Goal: Transaction & Acquisition: Purchase product/service

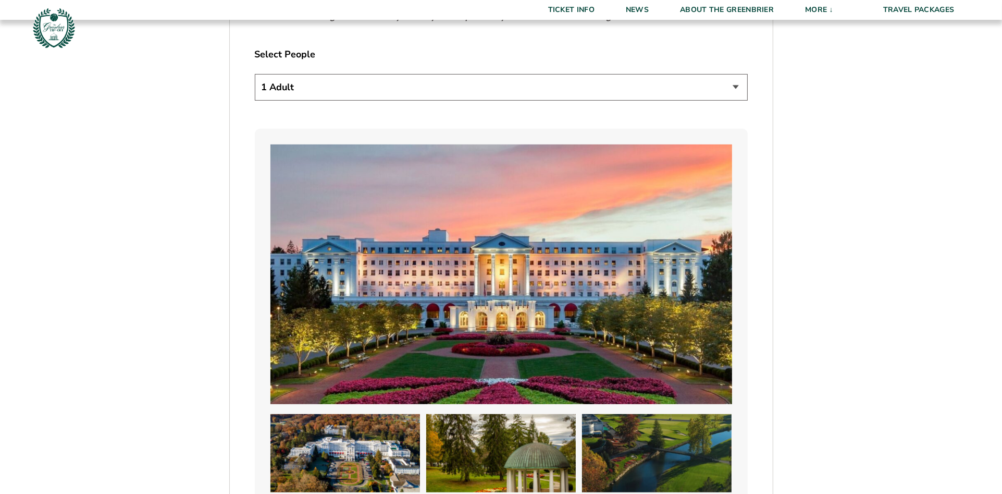
scroll to position [678, 0]
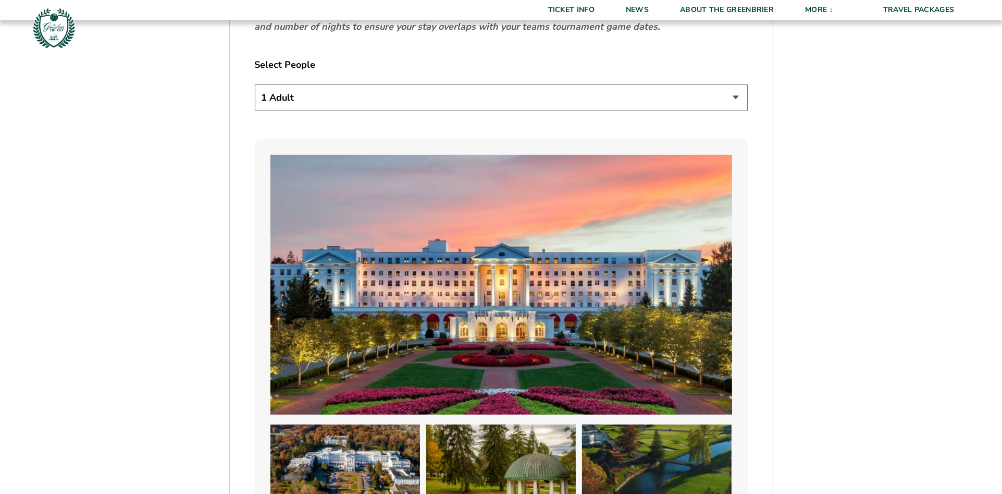
click at [737, 95] on select "1 Adult 2 Adults 3 Adults 4 Adults 2 Adults + 1 Child 2 Adults + 2 Children 2 A…" at bounding box center [501, 97] width 493 height 27
select select "2 Adults"
click at [255, 84] on select "1 Adult 2 Adults 3 Adults 4 Adults 2 Adults + 1 Child 2 Adults + 2 Children 2 A…" at bounding box center [501, 97] width 493 height 27
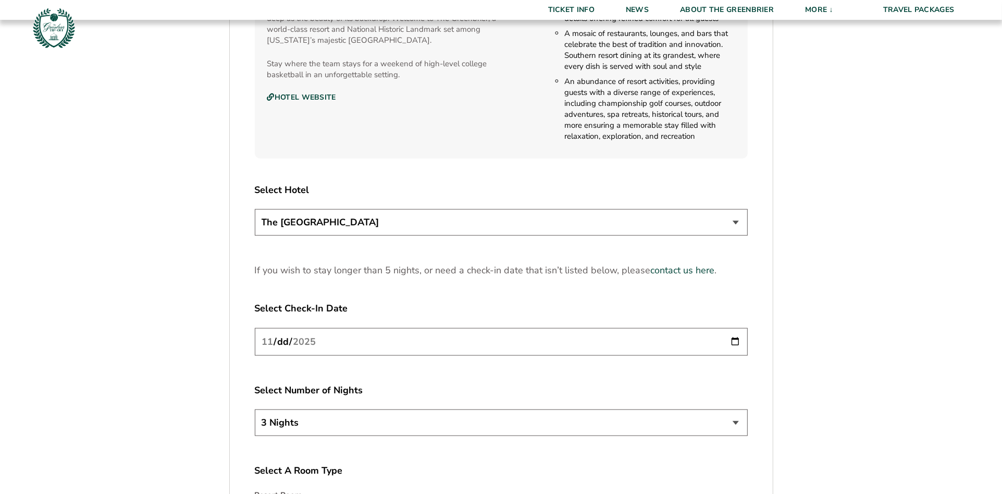
scroll to position [1269, 0]
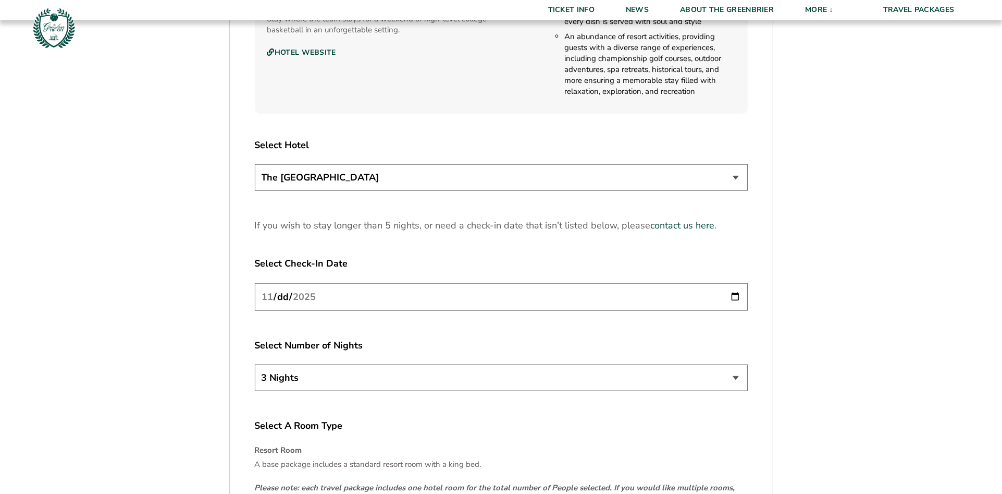
click at [733, 176] on select "The Greenbrier Resort" at bounding box center [501, 177] width 493 height 27
click at [255, 164] on select "The Greenbrier Resort" at bounding box center [501, 177] width 493 height 27
click at [731, 374] on select "3 Nights 4 Nights 5 Nights" at bounding box center [501, 377] width 493 height 27
click at [731, 292] on input "2025-11-20" at bounding box center [501, 297] width 493 height 28
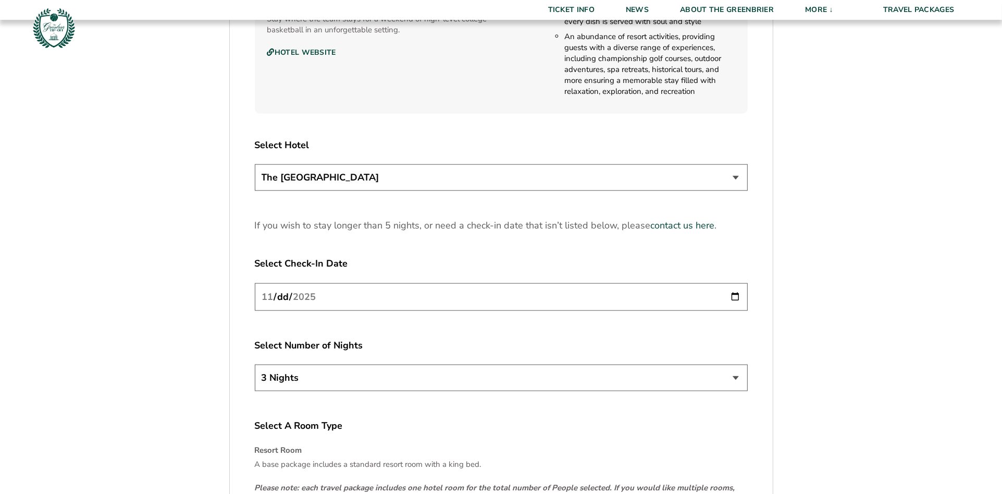
type input "2025-11-21"
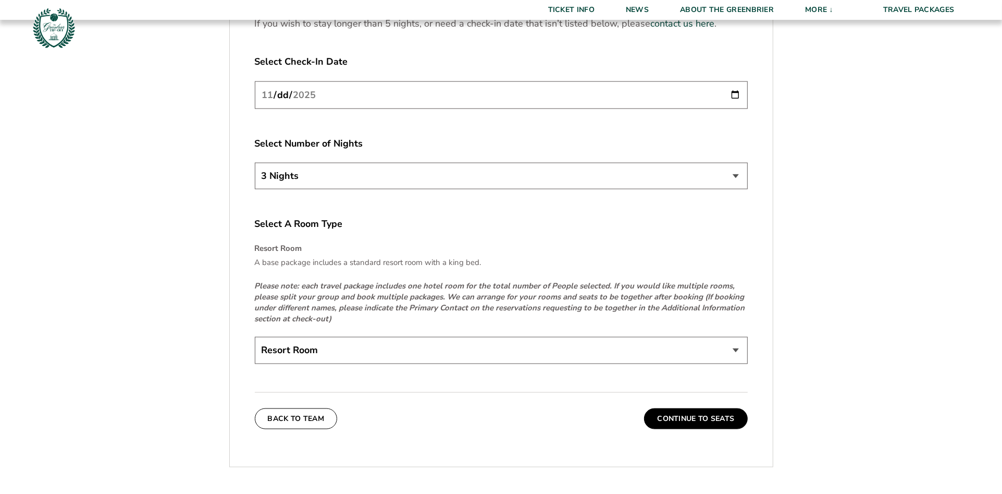
scroll to position [1491, 0]
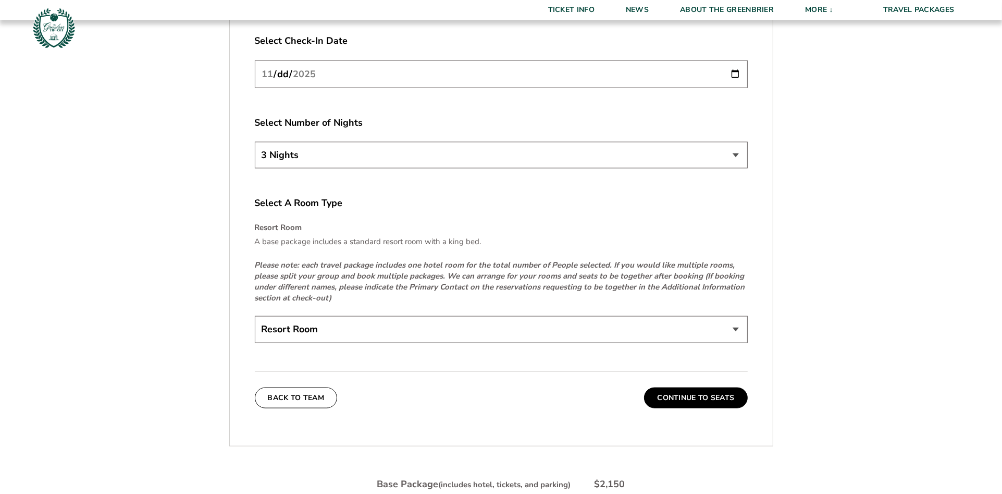
click at [735, 329] on select "Resort Room" at bounding box center [501, 329] width 493 height 27
click at [255, 316] on select "Resort Room" at bounding box center [501, 329] width 493 height 27
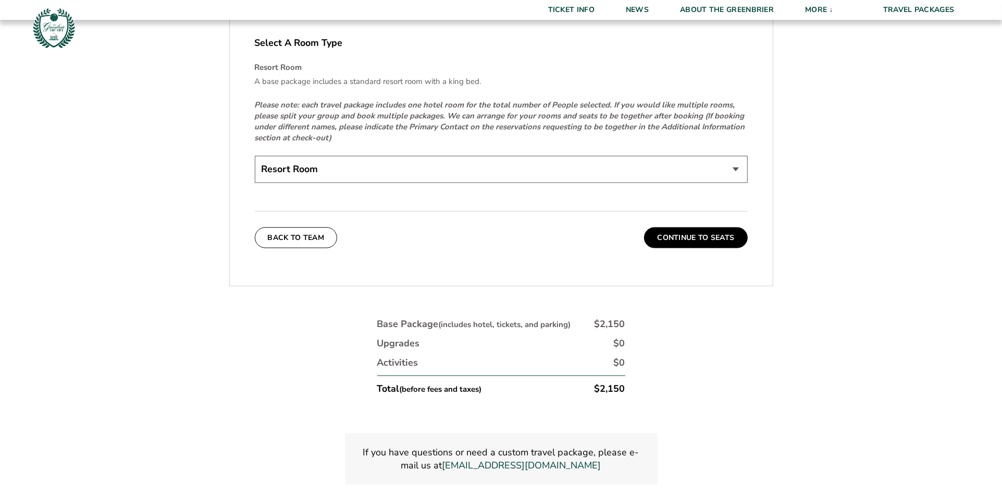
scroll to position [1661, 0]
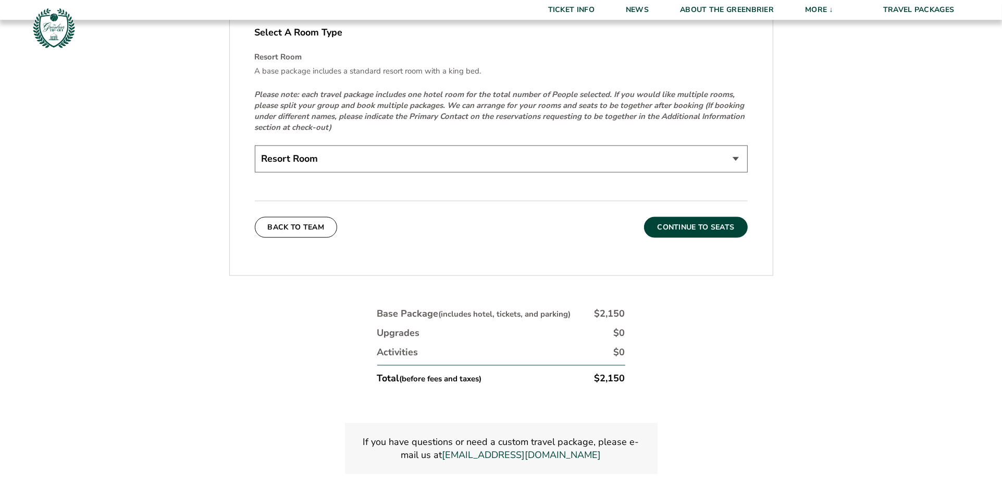
click at [697, 225] on button "Continue To Seats" at bounding box center [695, 227] width 103 height 21
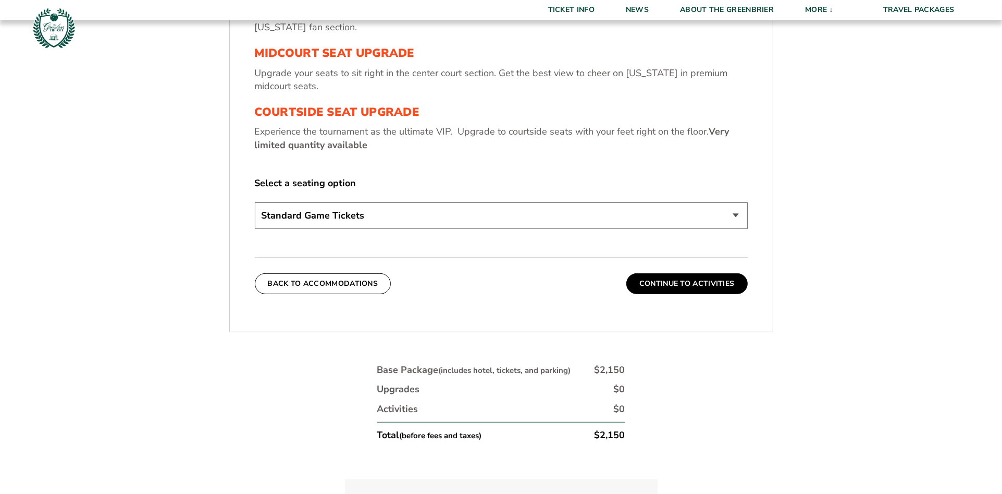
scroll to position [477, 0]
click at [696, 281] on button "Continue To Activities" at bounding box center [686, 282] width 121 height 21
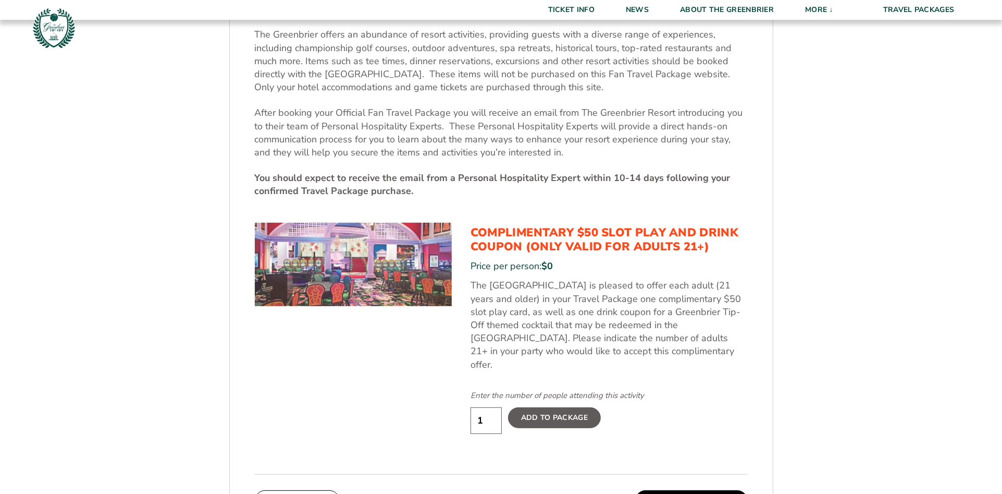
scroll to position [448, 0]
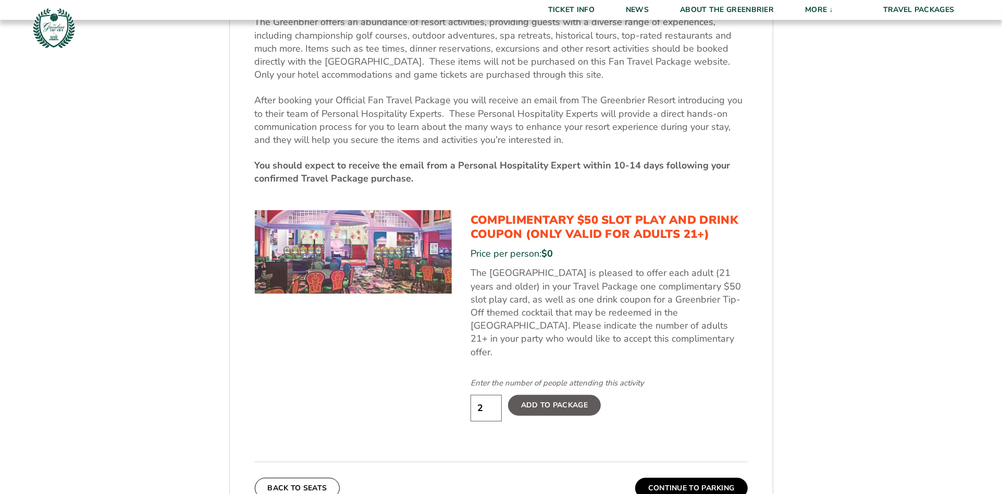
type input "2"
click at [493, 395] on input "2" at bounding box center [486, 408] width 31 height 27
click at [580, 395] on label "Add To Package" at bounding box center [554, 405] width 93 height 21
click at [0, 0] on input "Add To Package" at bounding box center [0, 0] width 0 height 0
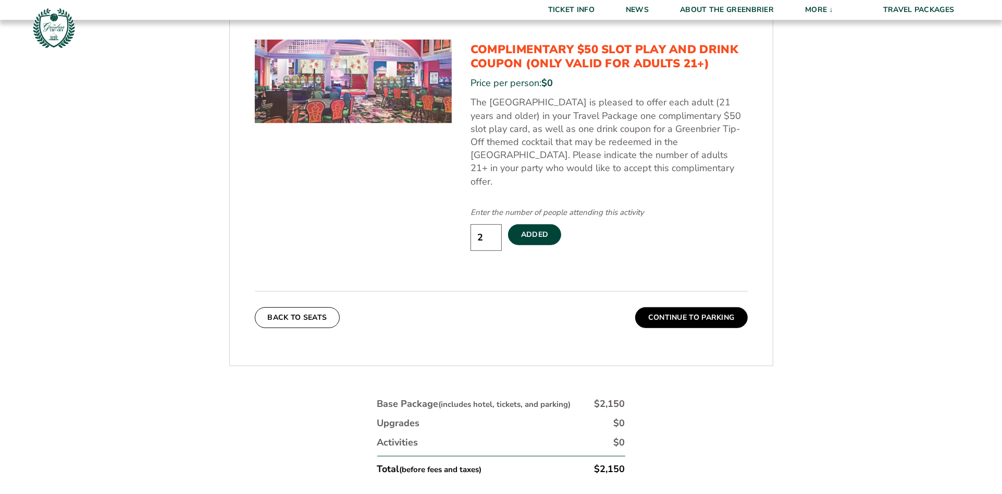
scroll to position [631, 0]
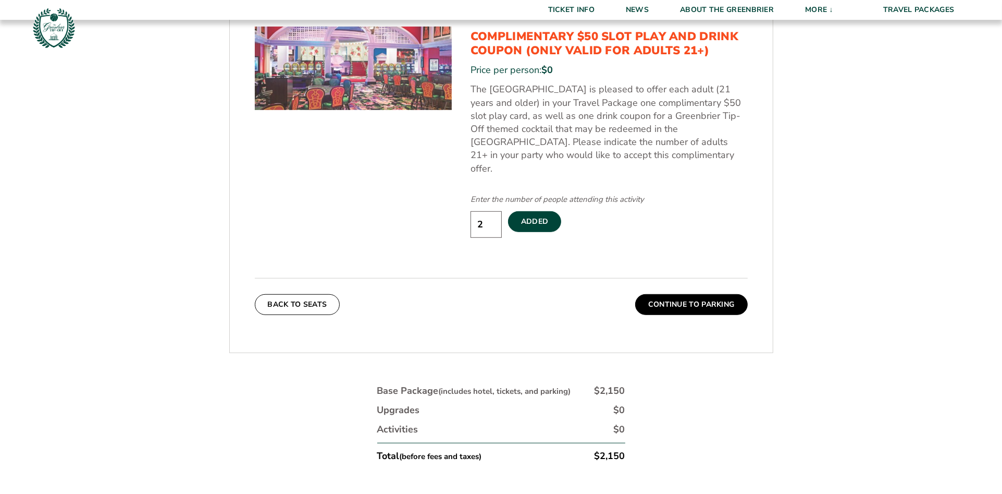
click at [708, 294] on button "Continue To Parking" at bounding box center [691, 304] width 113 height 21
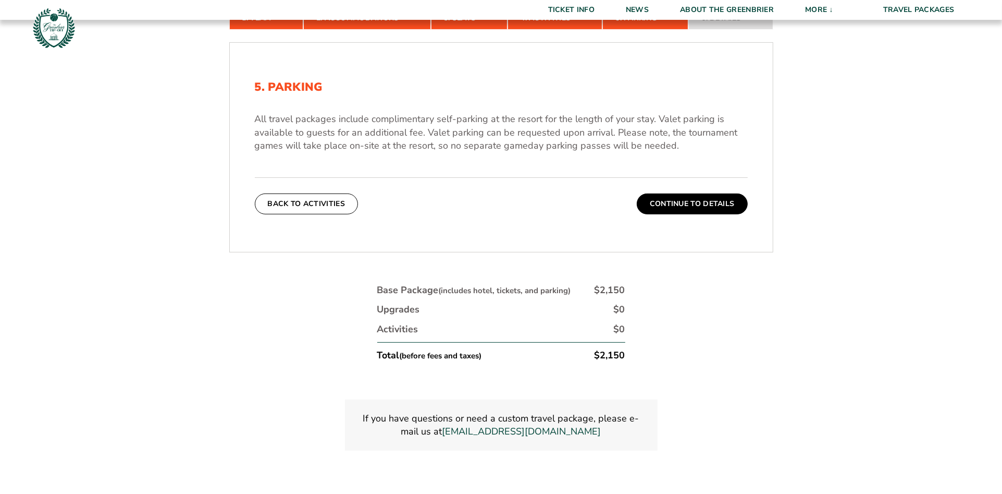
scroll to position [366, 0]
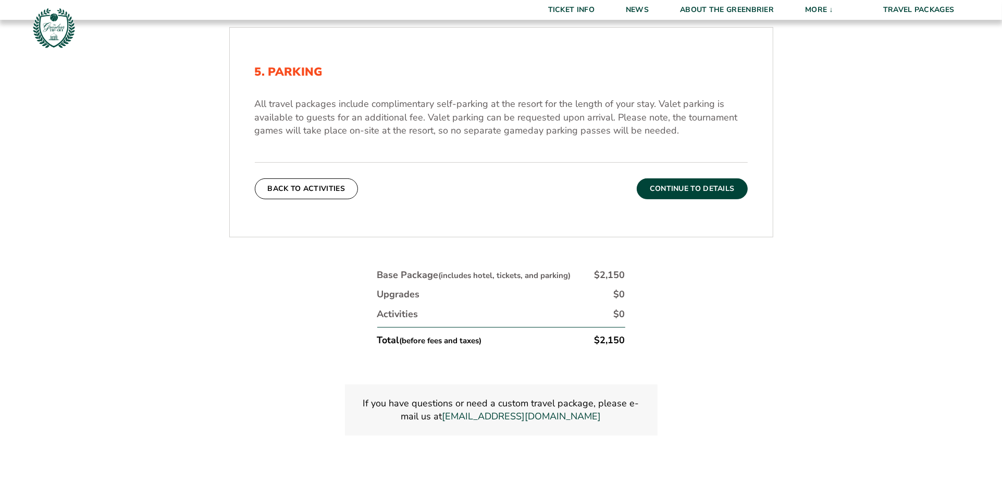
click at [687, 192] on button "Continue To Details" at bounding box center [692, 188] width 111 height 21
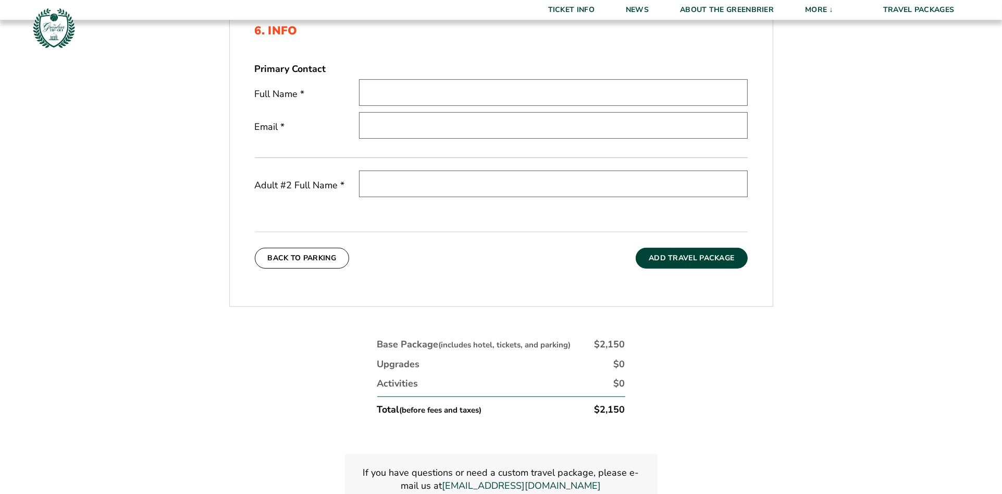
scroll to position [397, 0]
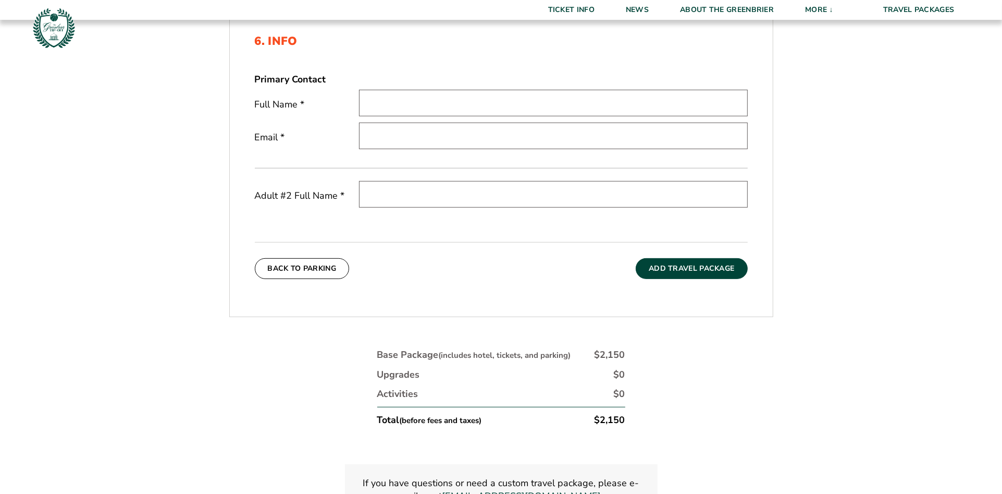
click at [465, 107] on input "text" at bounding box center [553, 103] width 389 height 27
type input "ARTHUR L FRALIN"
type input "archie.fralin@gmail.com"
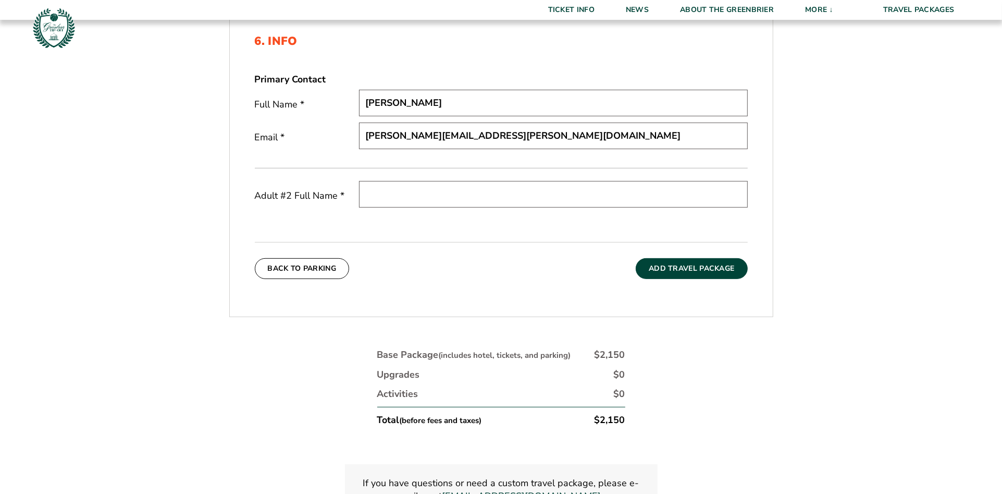
click at [429, 194] on input "text" at bounding box center [553, 194] width 389 height 27
type input "NANCY L FRALIN"
click at [705, 270] on button "Add Travel Package" at bounding box center [692, 268] width 112 height 21
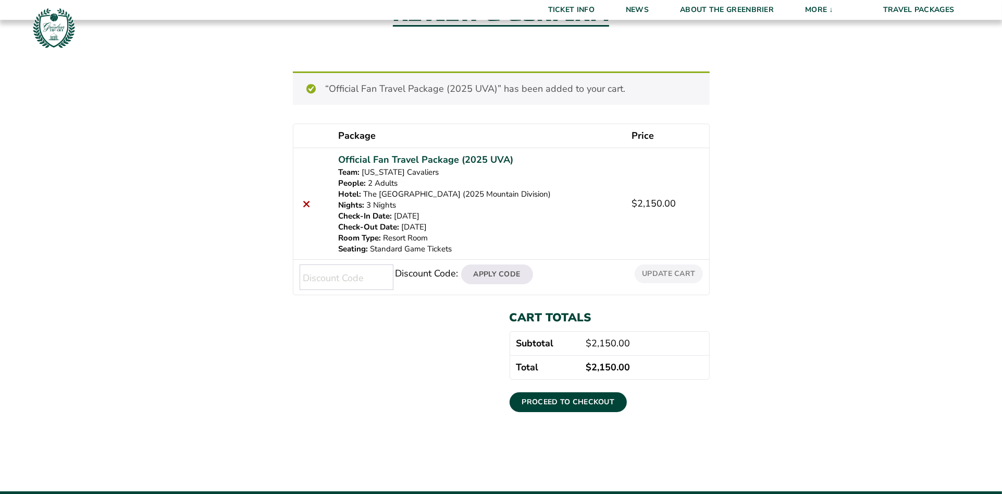
scroll to position [120, 0]
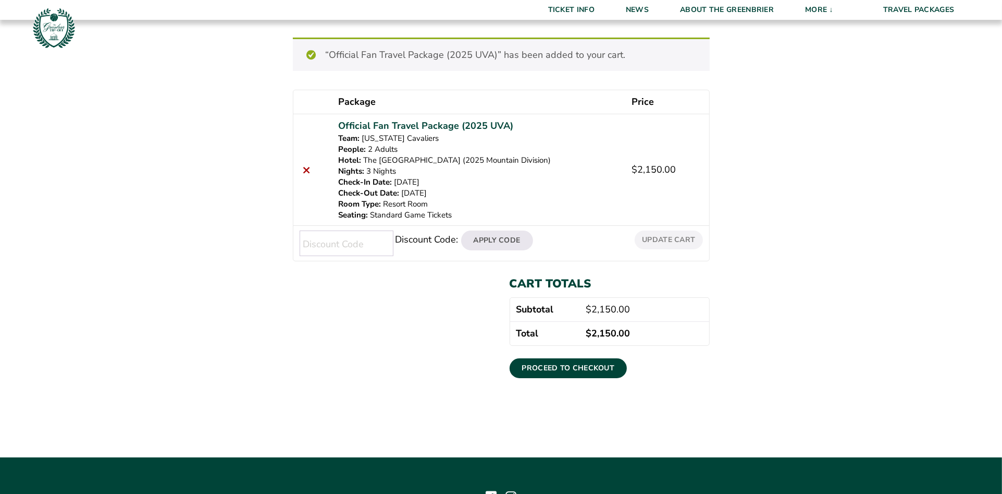
click at [367, 242] on input "Discount Code:" at bounding box center [347, 243] width 94 height 26
click at [582, 363] on link "Proceed to checkout" at bounding box center [569, 368] width 118 height 20
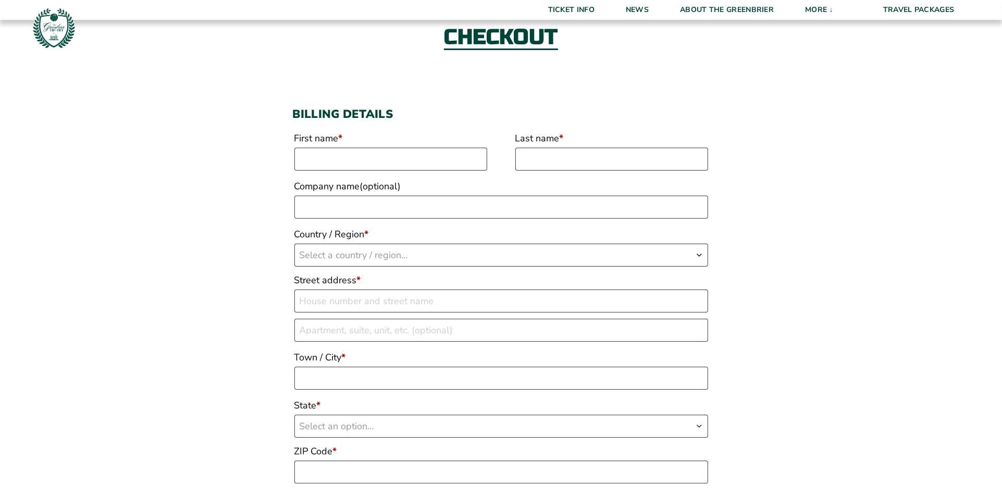
scroll to position [59, 0]
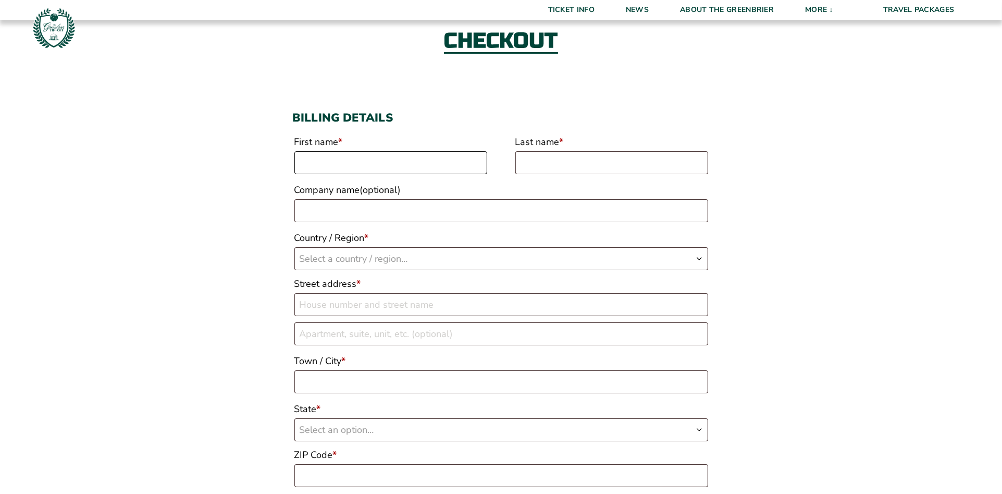
click at [455, 173] on input "First name *" at bounding box center [390, 162] width 193 height 23
type input "[PERSON_NAME]"
select select "US"
type input "[STREET_ADDRESS]"
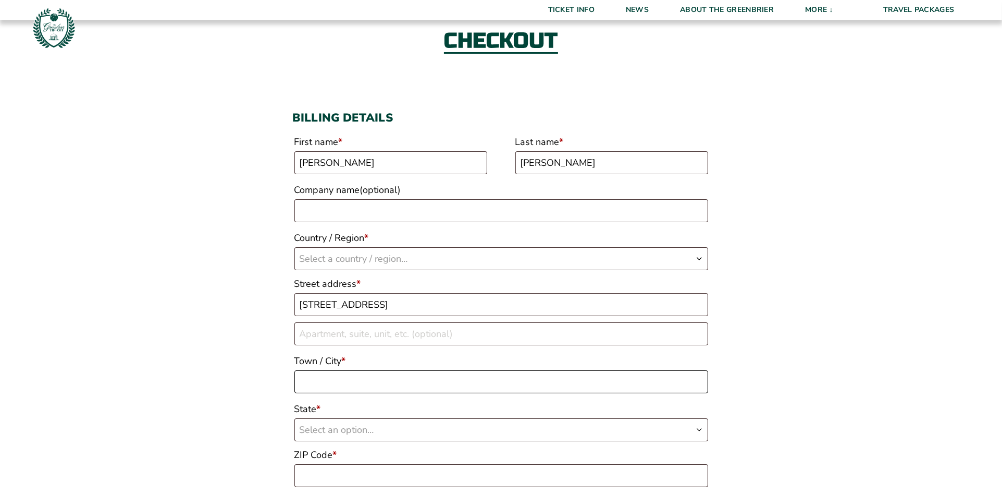
type input "ROANOKE"
type input "24018"
type input "15408159006"
type input "[PERSON_NAME][EMAIL_ADDRESS][PERSON_NAME][DOMAIN_NAME]"
select select "US"
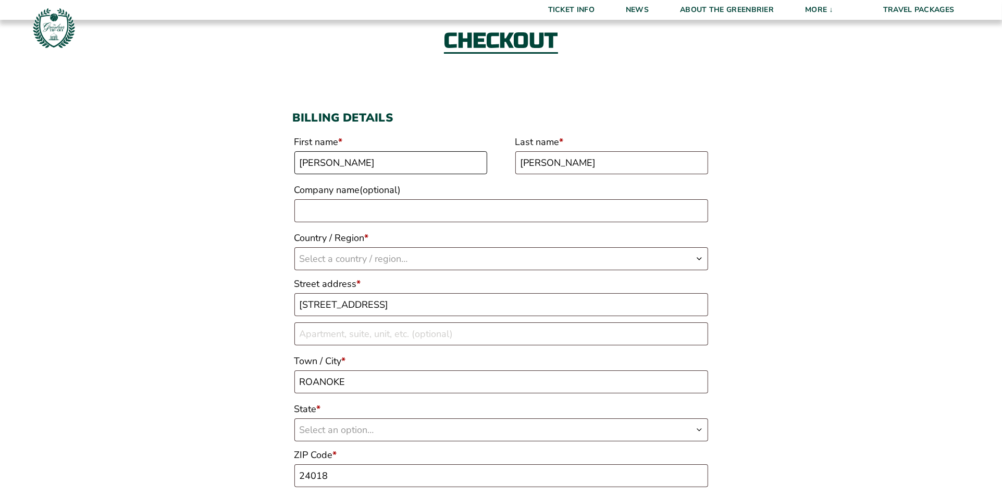
select select "VA"
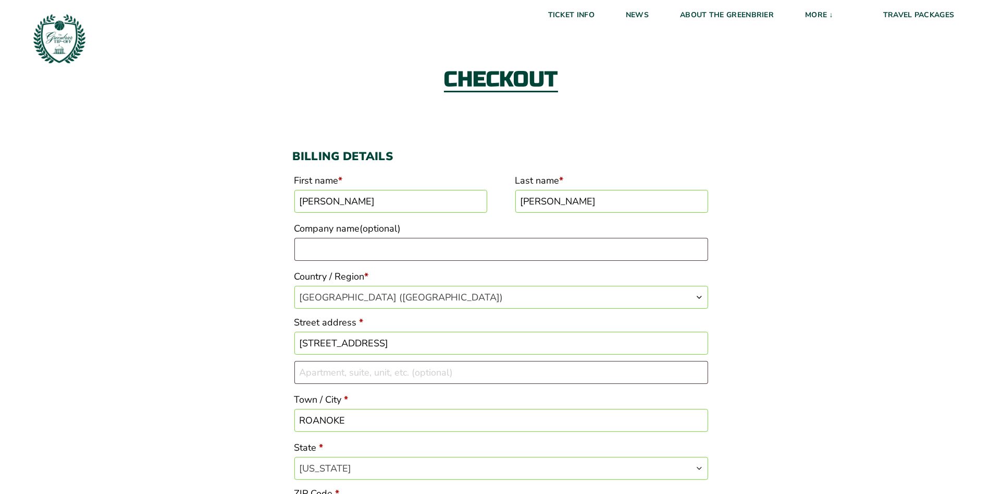
scroll to position [0, 0]
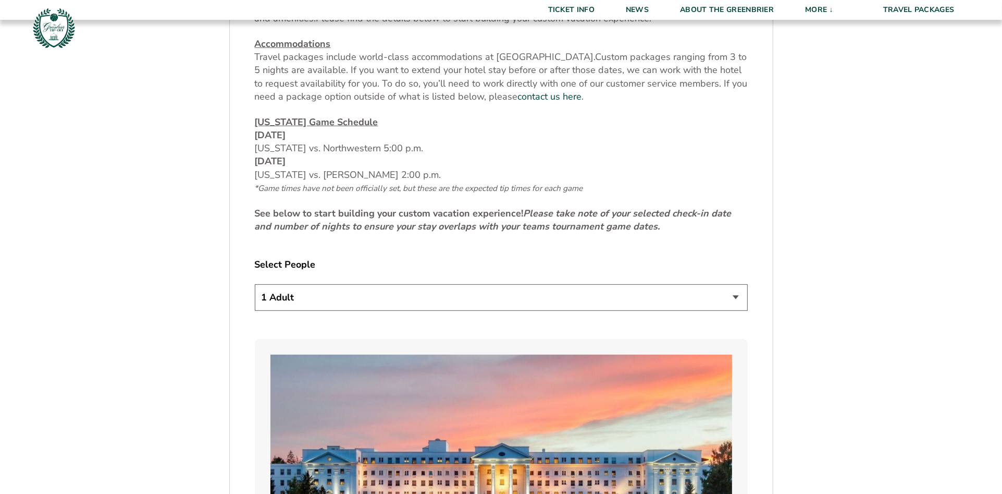
scroll to position [486, 0]
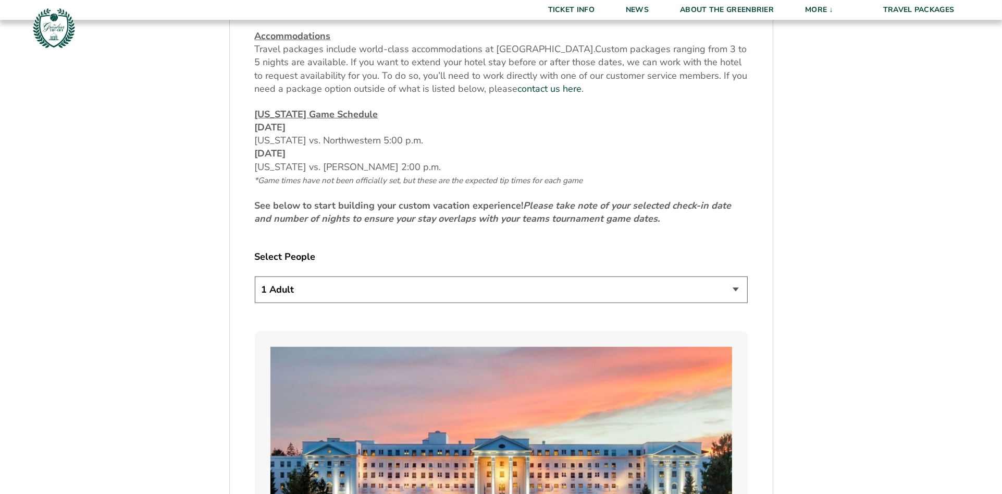
click at [729, 285] on select "1 Adult 2 Adults 3 Adults 4 Adults 2 Adults + 1 Child 2 Adults + 2 Children 2 A…" at bounding box center [501, 289] width 493 height 27
select select "2 Adults"
click at [255, 276] on select "1 Adult 2 Adults 3 Adults 4 Adults 2 Adults + 1 Child 2 Adults + 2 Children 2 A…" at bounding box center [501, 289] width 493 height 27
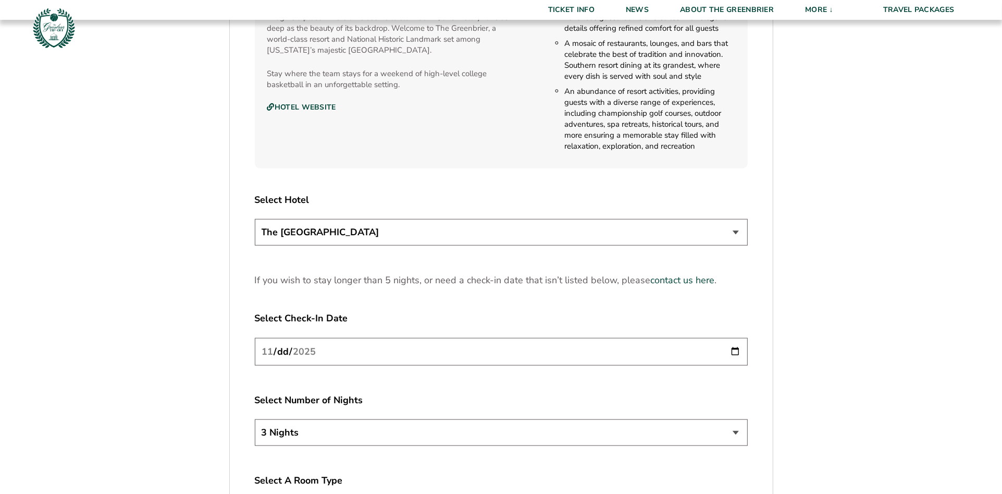
scroll to position [1235, 0]
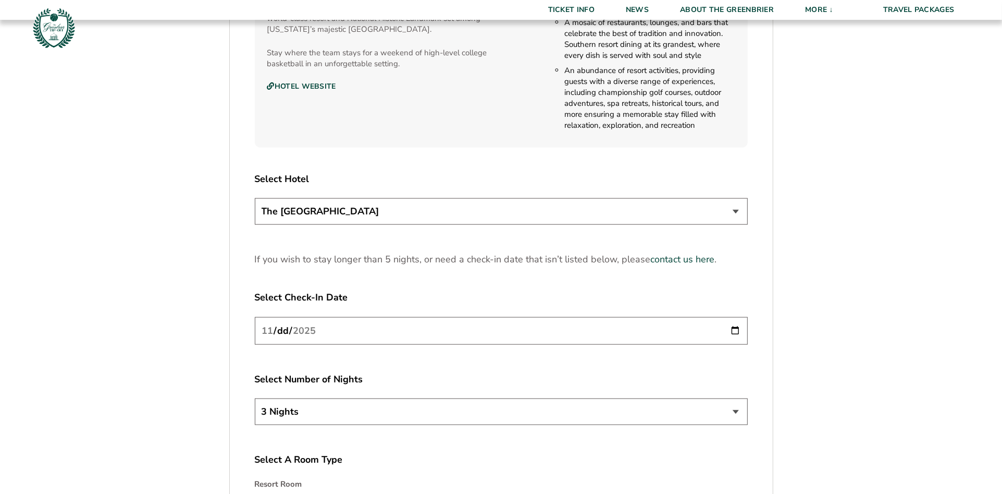
click at [738, 211] on select "The Greenbrier Resort" at bounding box center [501, 211] width 493 height 27
click at [255, 198] on select "The Greenbrier Resort" at bounding box center [501, 211] width 493 height 27
click at [736, 330] on input "2025-11-20" at bounding box center [501, 331] width 493 height 28
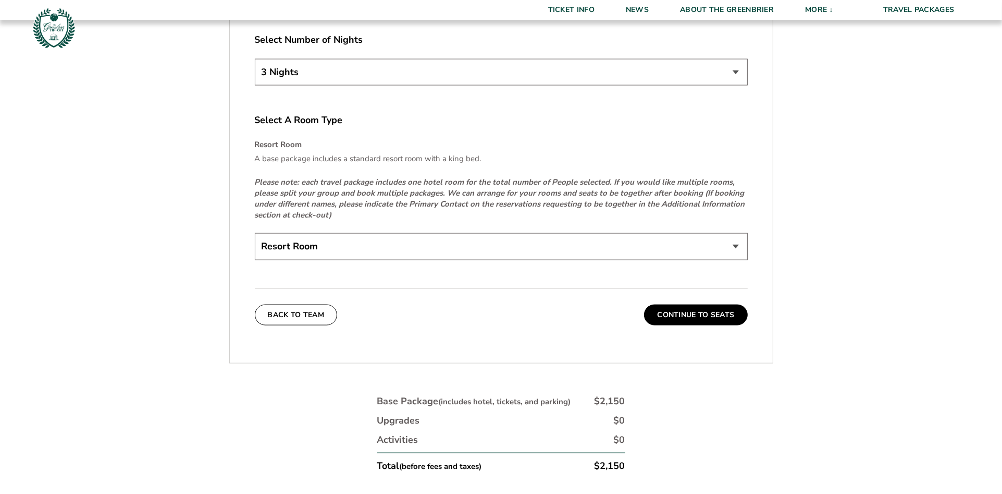
scroll to position [1595, 0]
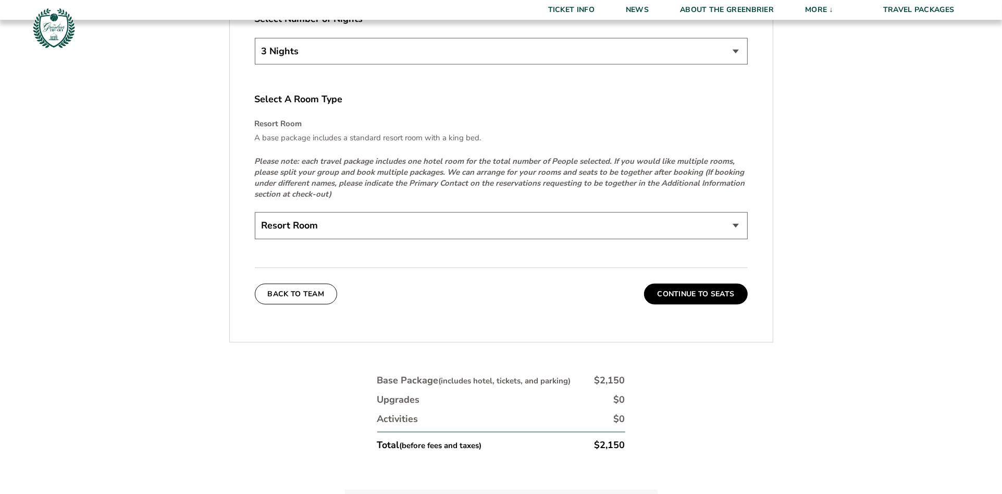
click at [734, 225] on select "Resort Room" at bounding box center [501, 225] width 493 height 27
click at [698, 291] on button "Continue To Seats" at bounding box center [695, 294] width 103 height 21
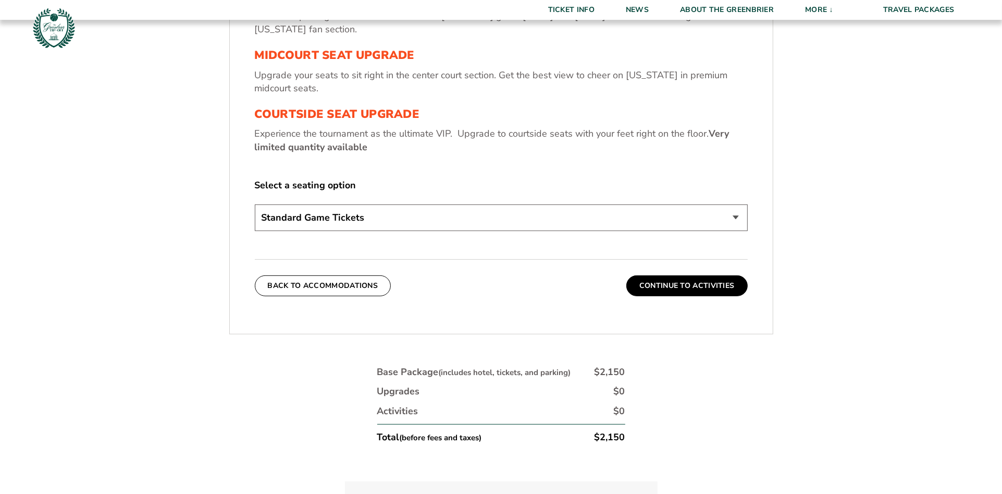
scroll to position [475, 0]
click at [700, 280] on button "Continue To Activities" at bounding box center [686, 284] width 121 height 21
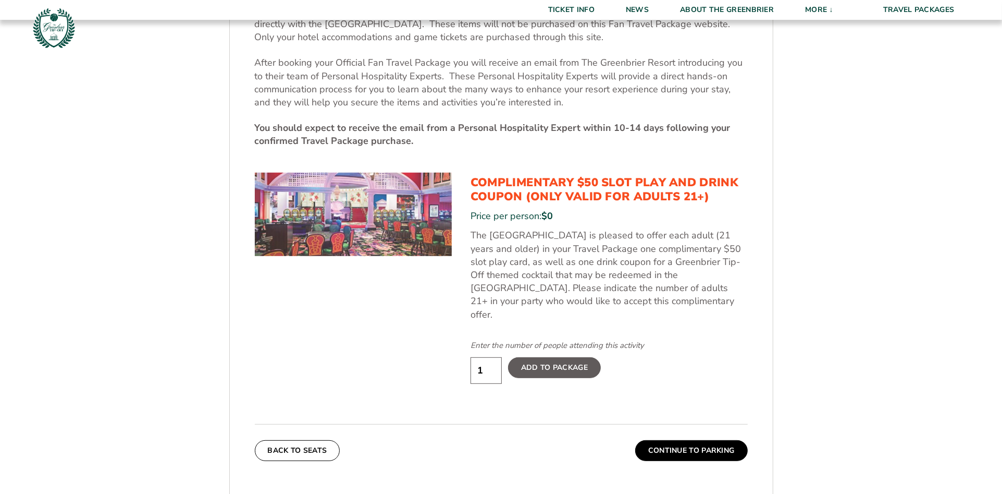
scroll to position [491, 0]
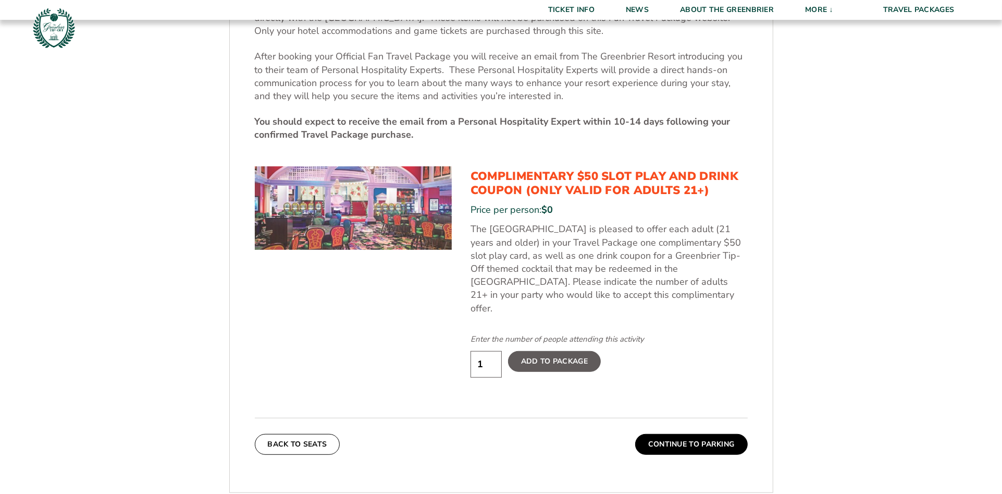
click at [494, 353] on input "1" at bounding box center [486, 364] width 31 height 27
type input "2"
click at [489, 351] on input "2" at bounding box center [486, 364] width 31 height 27
click at [576, 353] on label "Add To Package" at bounding box center [554, 361] width 93 height 21
click at [690, 434] on button "Continue To Parking" at bounding box center [691, 444] width 113 height 21
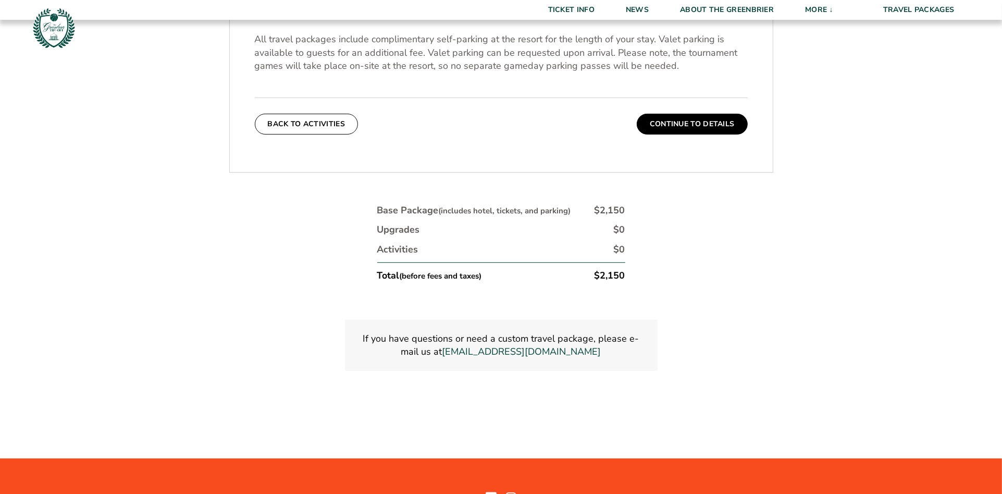
scroll to position [432, 0]
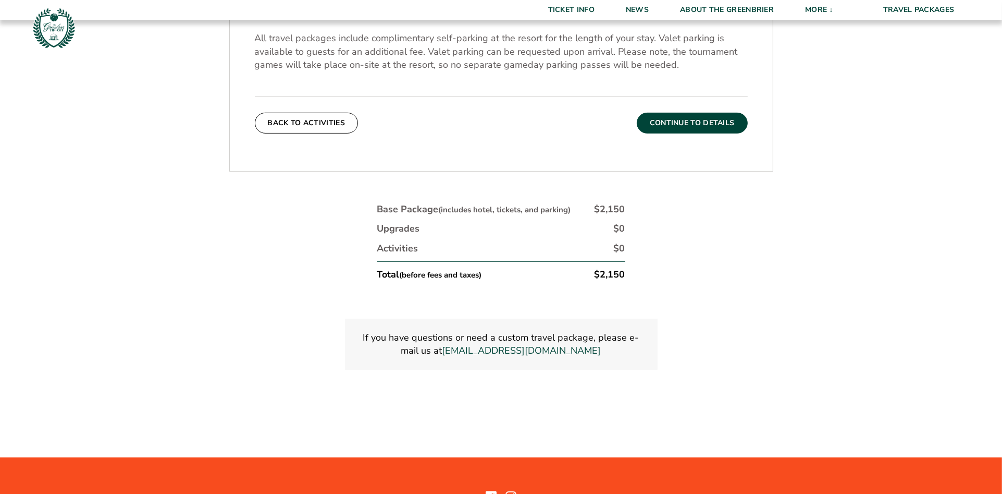
click at [725, 125] on button "Continue To Details" at bounding box center [692, 123] width 111 height 21
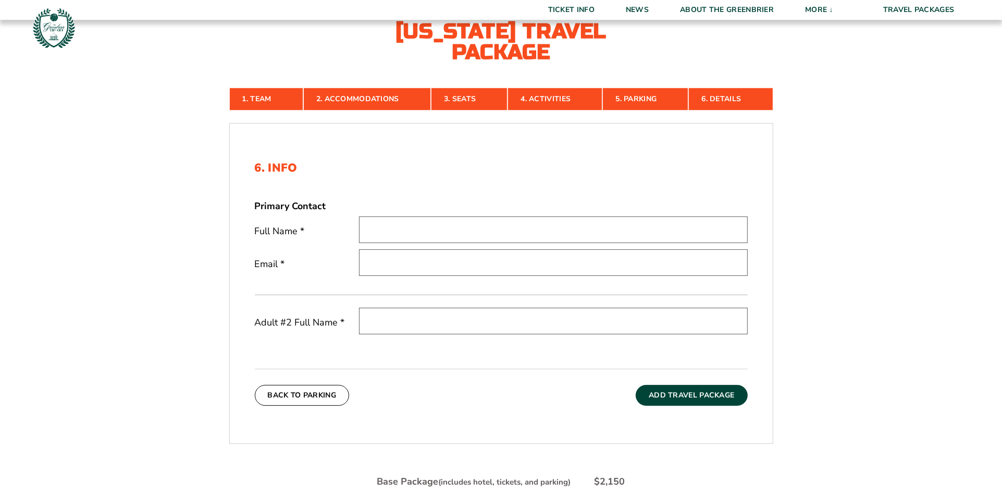
scroll to position [305, 0]
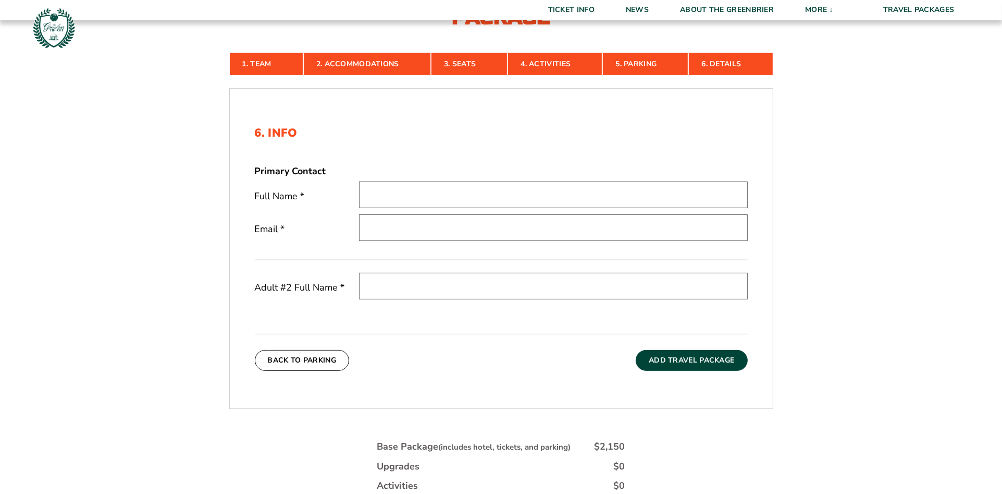
click at [472, 203] on input "text" at bounding box center [553, 194] width 389 height 27
type input "ARTHUR L FRALIN"
type input "archie.fralin@gmail.com"
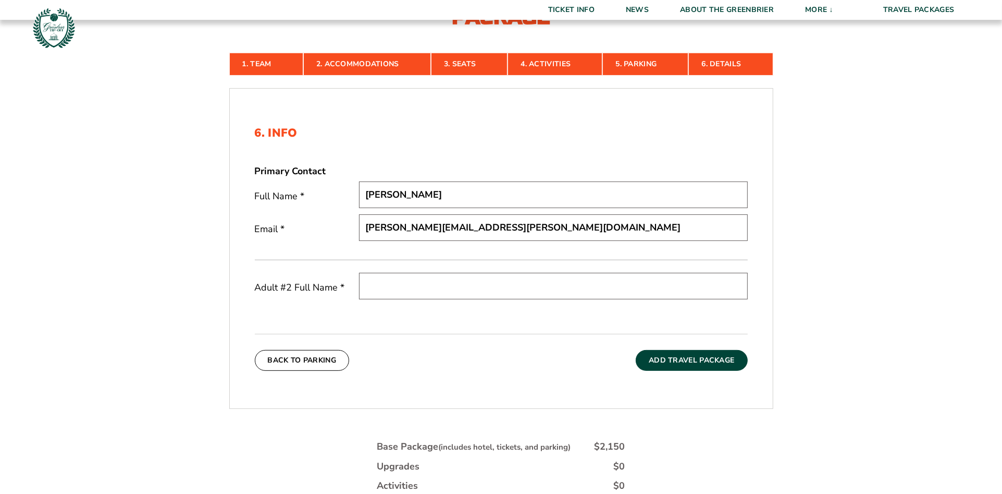
click at [441, 289] on input "text" at bounding box center [553, 286] width 389 height 27
type input "NANCY L FRALIN"
click at [687, 360] on button "Add Travel Package" at bounding box center [692, 360] width 112 height 21
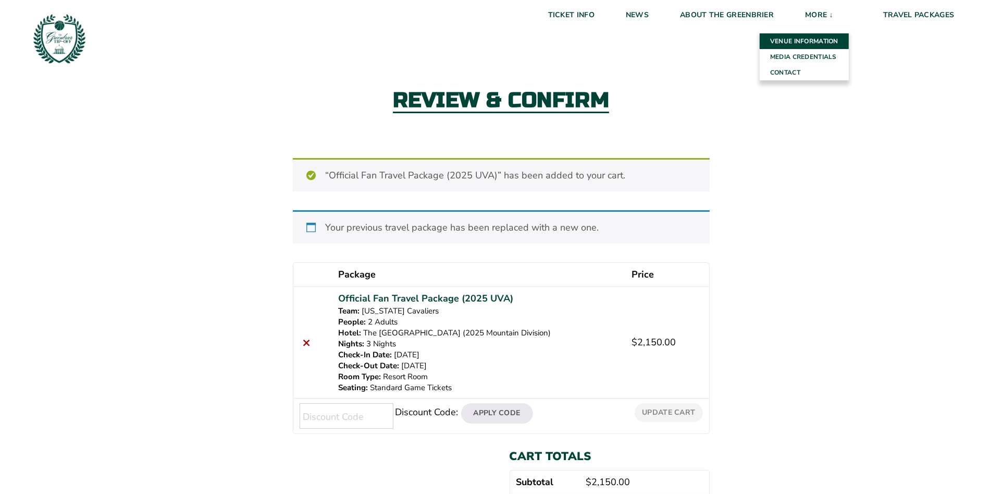
click at [823, 36] on link "Venue Information" at bounding box center [804, 41] width 89 height 16
